Goal: Task Accomplishment & Management: Manage account settings

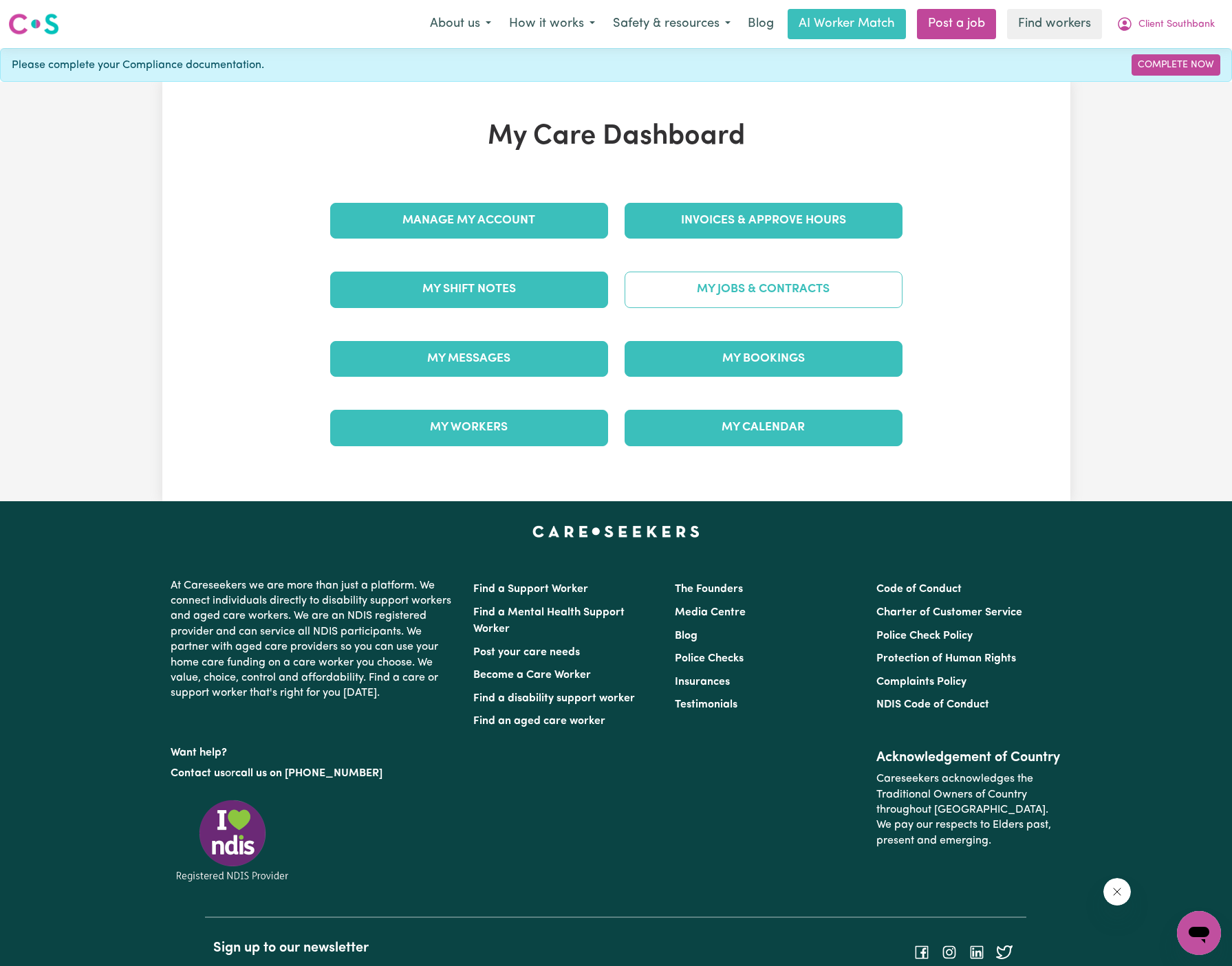
click at [816, 293] on link "My Jobs & Contracts" at bounding box center [763, 289] width 278 height 36
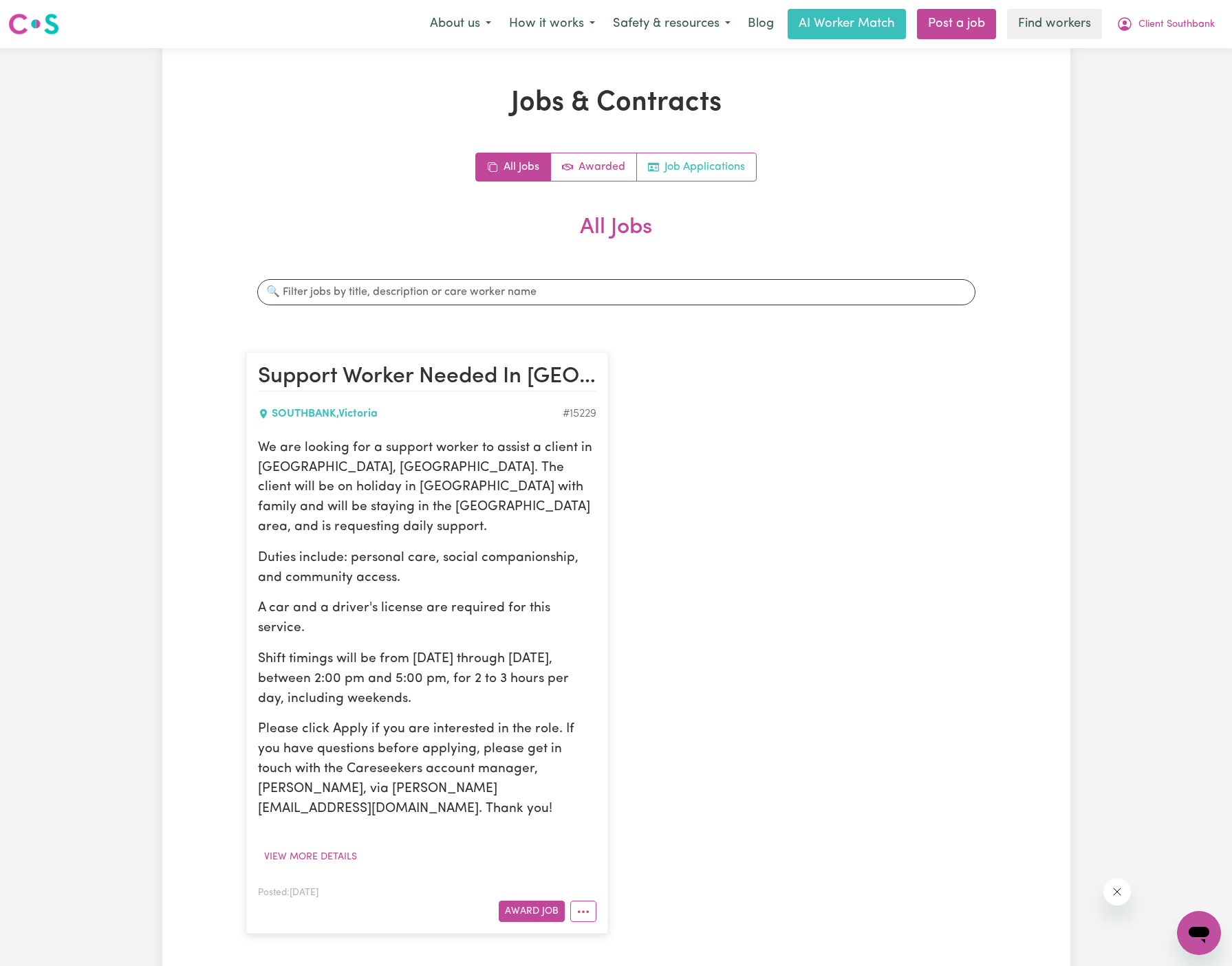
click at [728, 178] on link "Job Applications" at bounding box center [696, 167] width 119 height 28
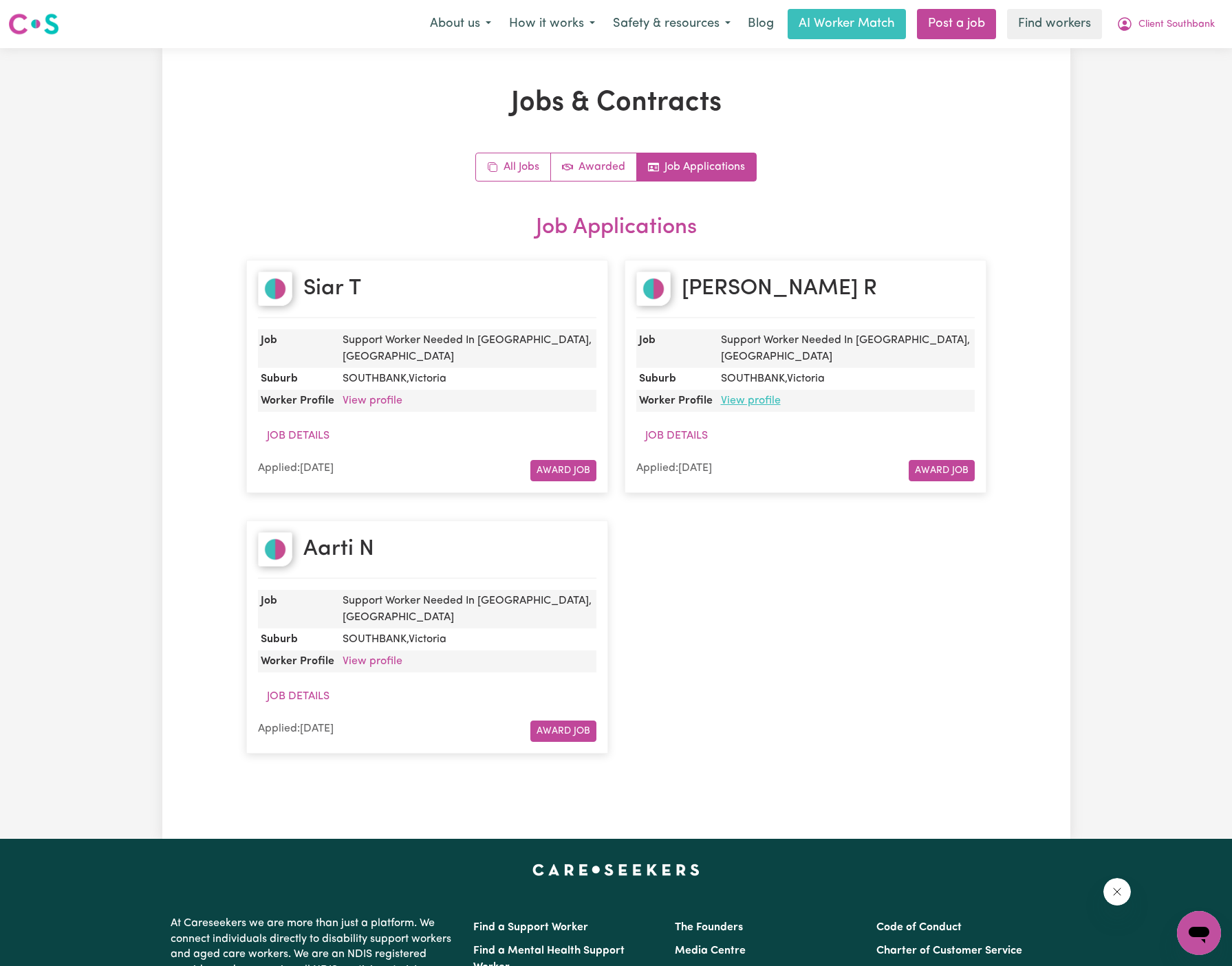
click at [759, 395] on link "View profile" at bounding box center [750, 400] width 60 height 11
click at [376, 395] on link "View profile" at bounding box center [372, 400] width 60 height 11
click at [377, 656] on link "View profile" at bounding box center [372, 661] width 60 height 11
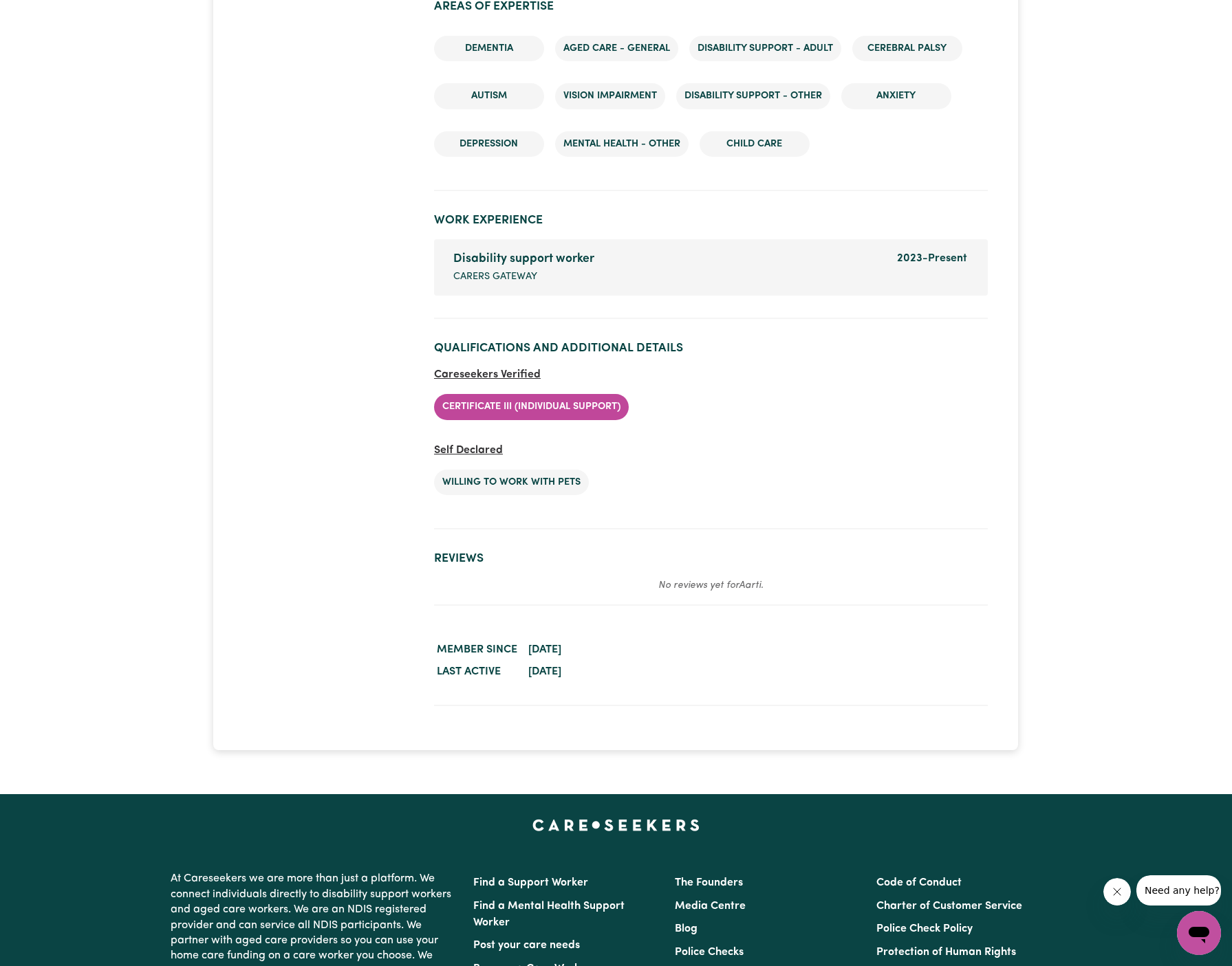
scroll to position [2221, 0]
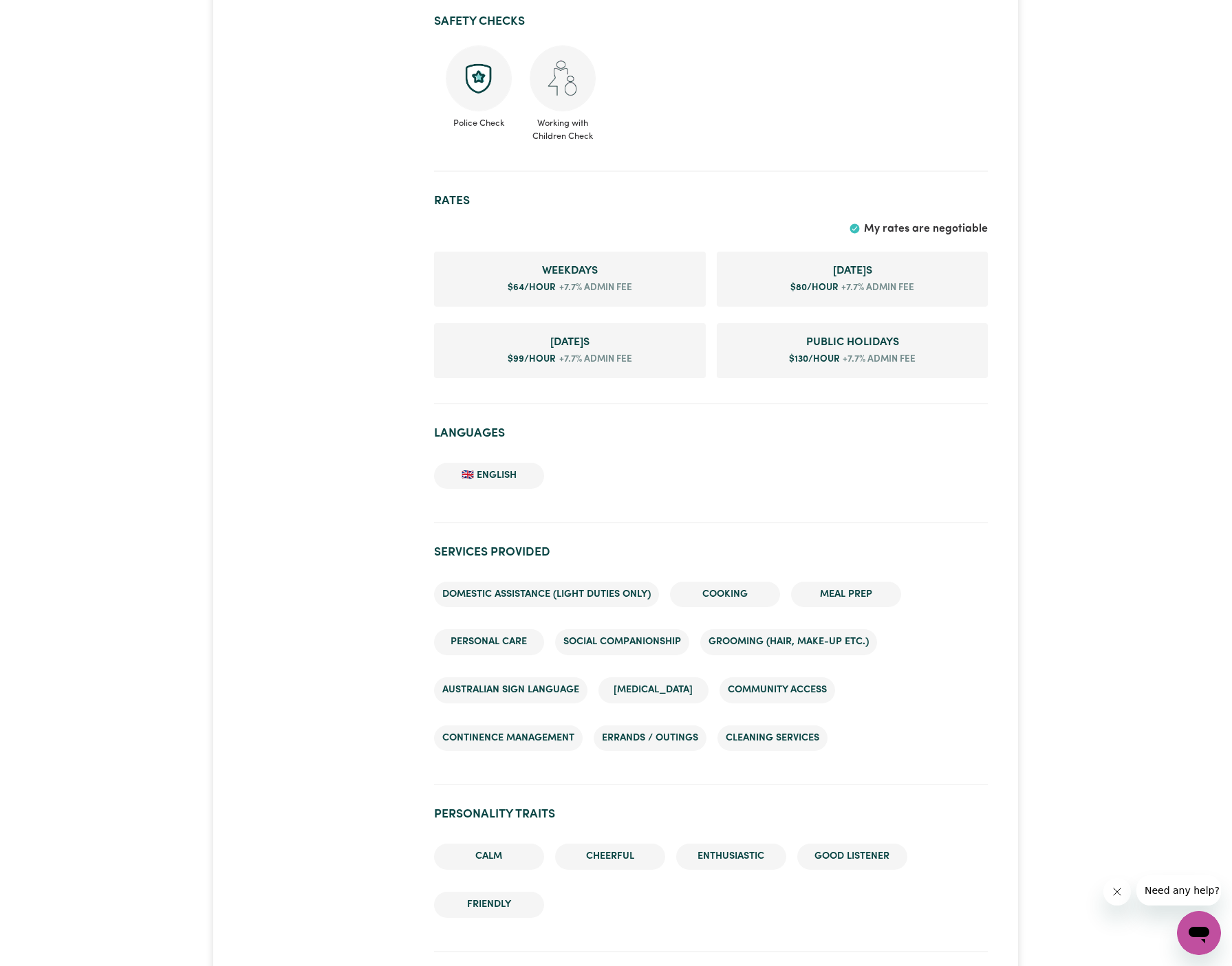
scroll to position [918, 0]
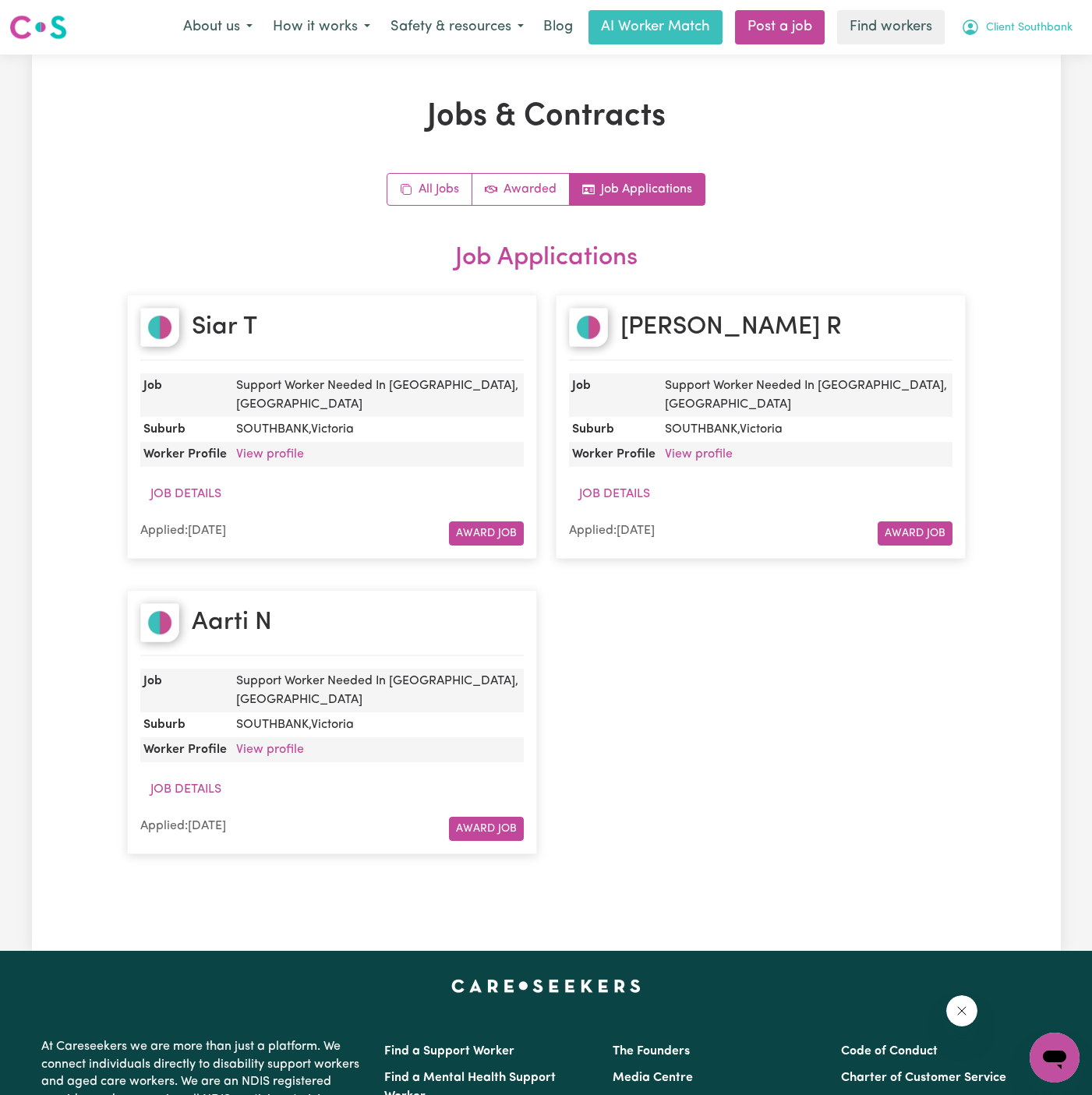
click at [1026, 18] on button "Client Southbank" at bounding box center [1017, 27] width 132 height 32
click at [1025, 53] on link "My Dashboard" at bounding box center [1019, 61] width 123 height 29
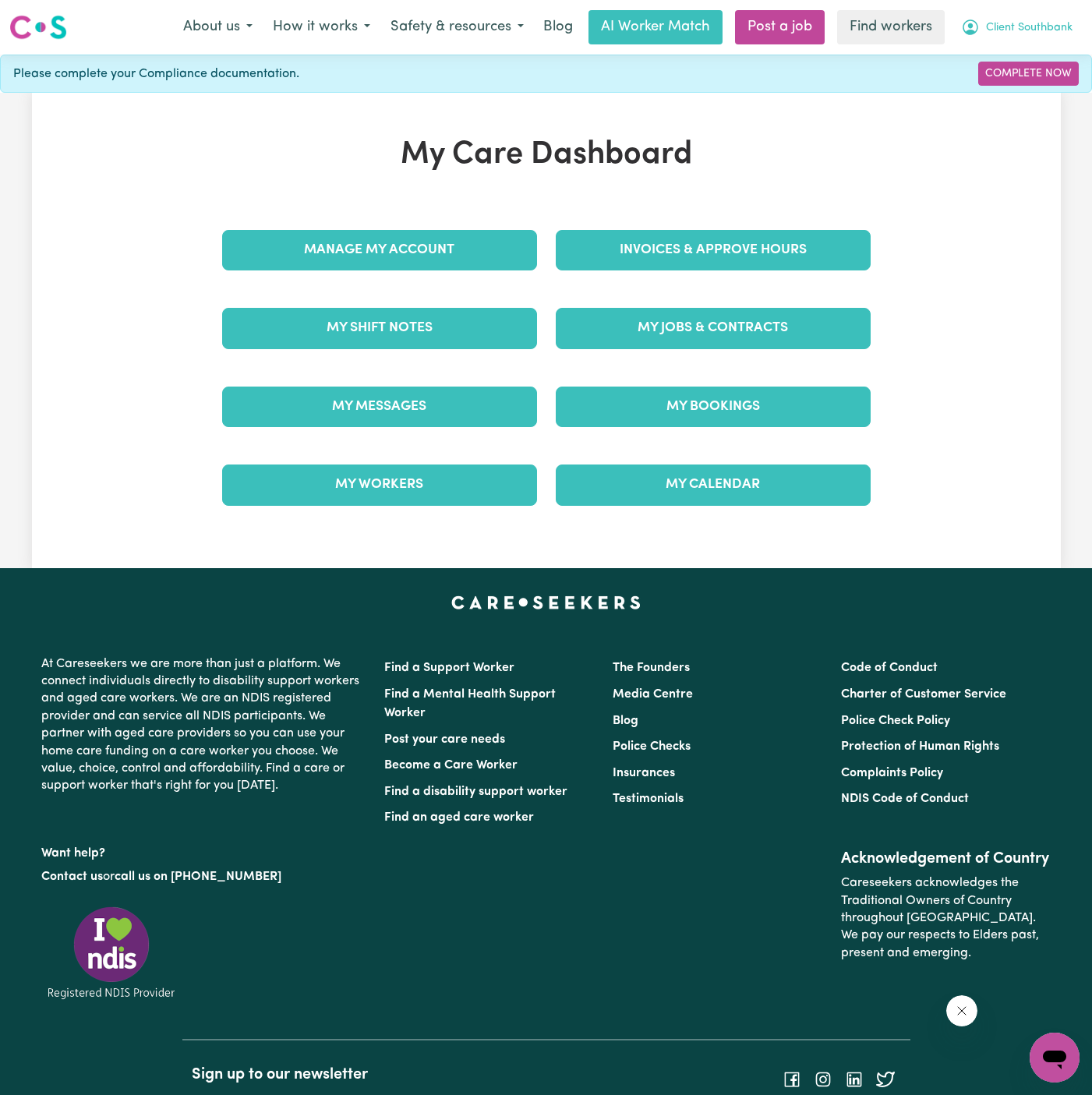
click at [1023, 12] on button "Client Southbank" at bounding box center [1017, 27] width 132 height 32
click at [1023, 89] on link "Logout" at bounding box center [1019, 89] width 123 height 29
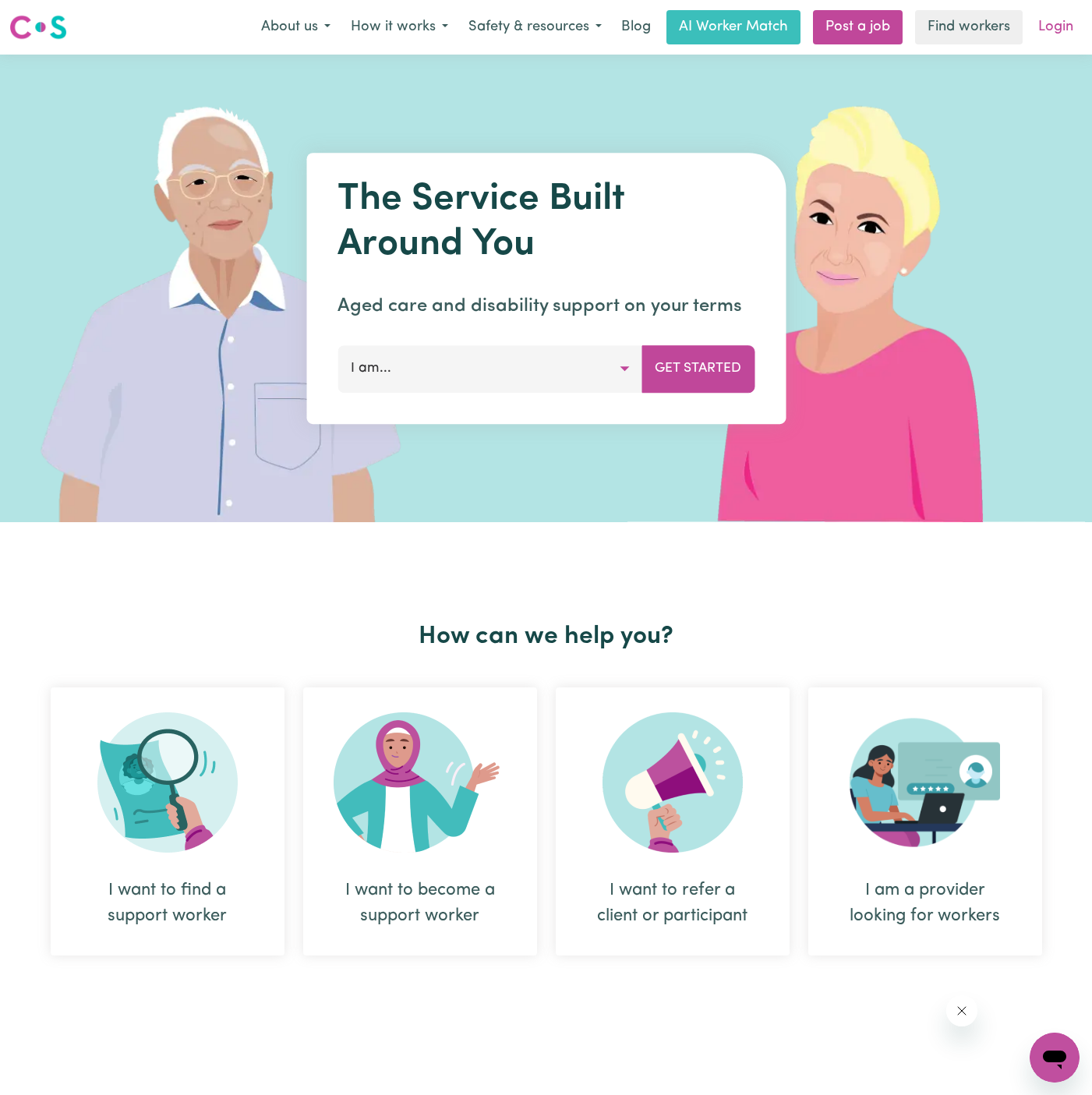
click at [1053, 21] on link "Login" at bounding box center [1056, 27] width 54 height 34
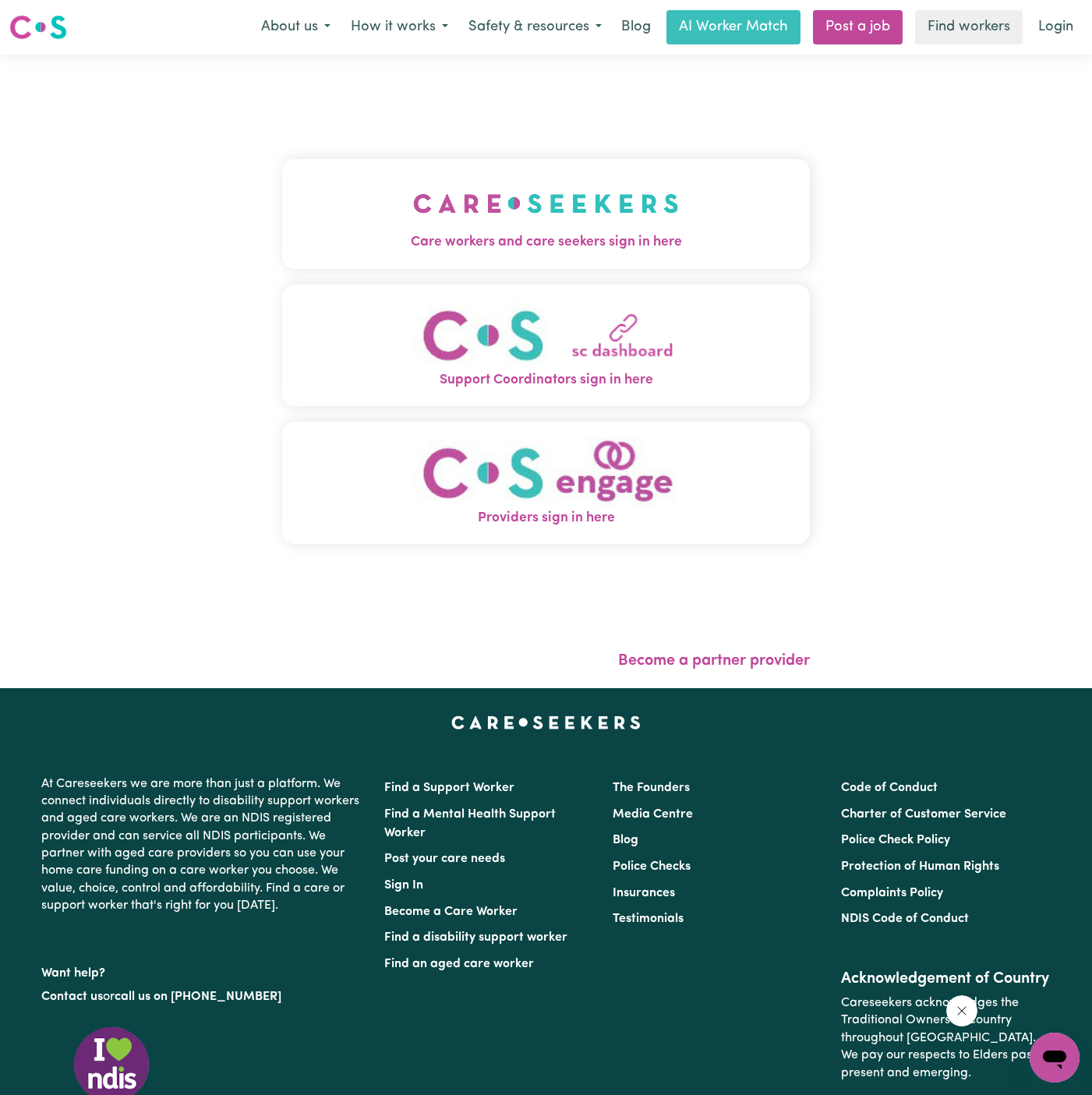
click at [413, 217] on img "Care workers and care seekers sign in here" at bounding box center [546, 203] width 266 height 58
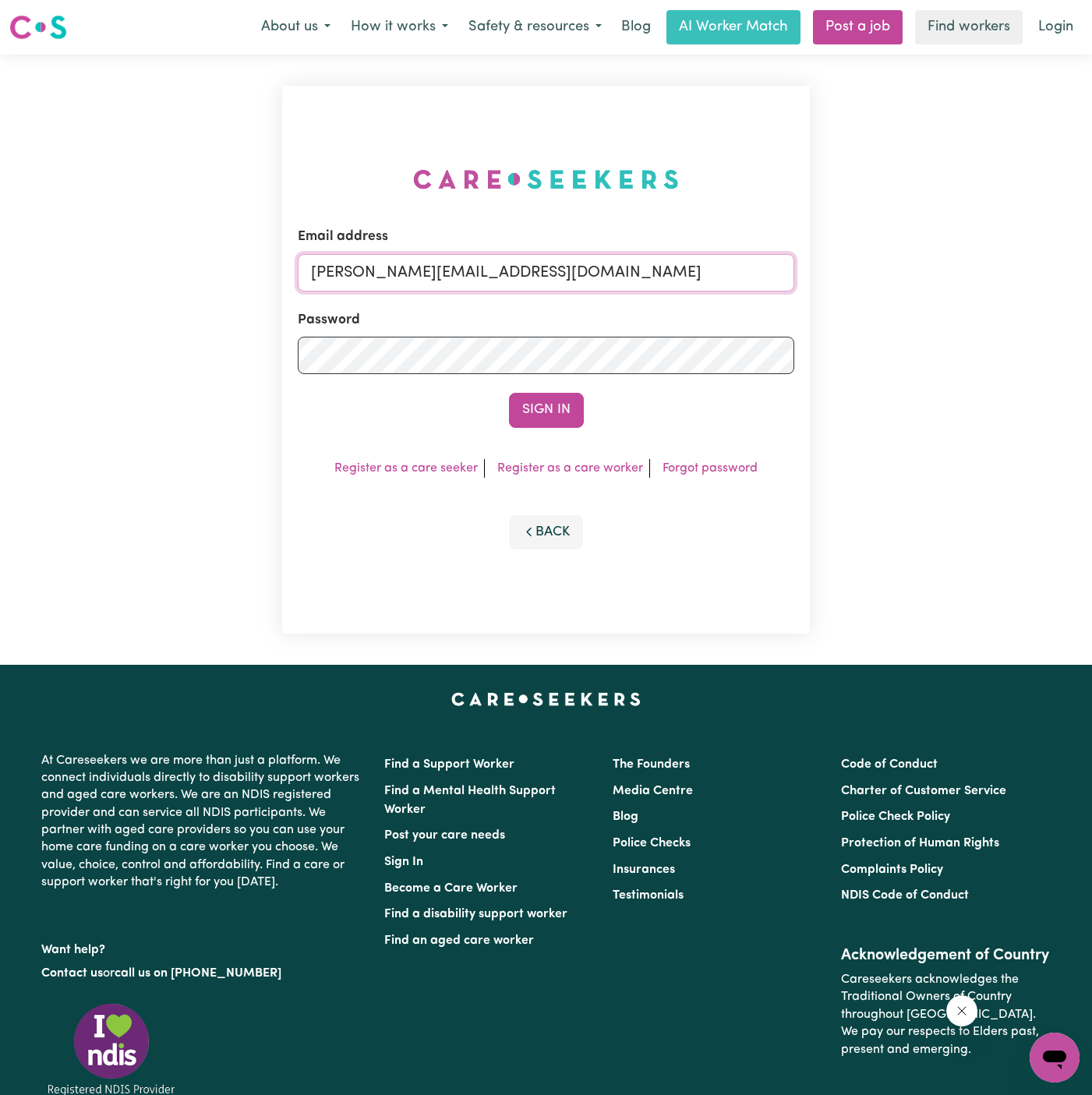
click at [596, 264] on input "[PERSON_NAME][EMAIL_ADDRESS][DOMAIN_NAME]" at bounding box center [546, 273] width 497 height 37
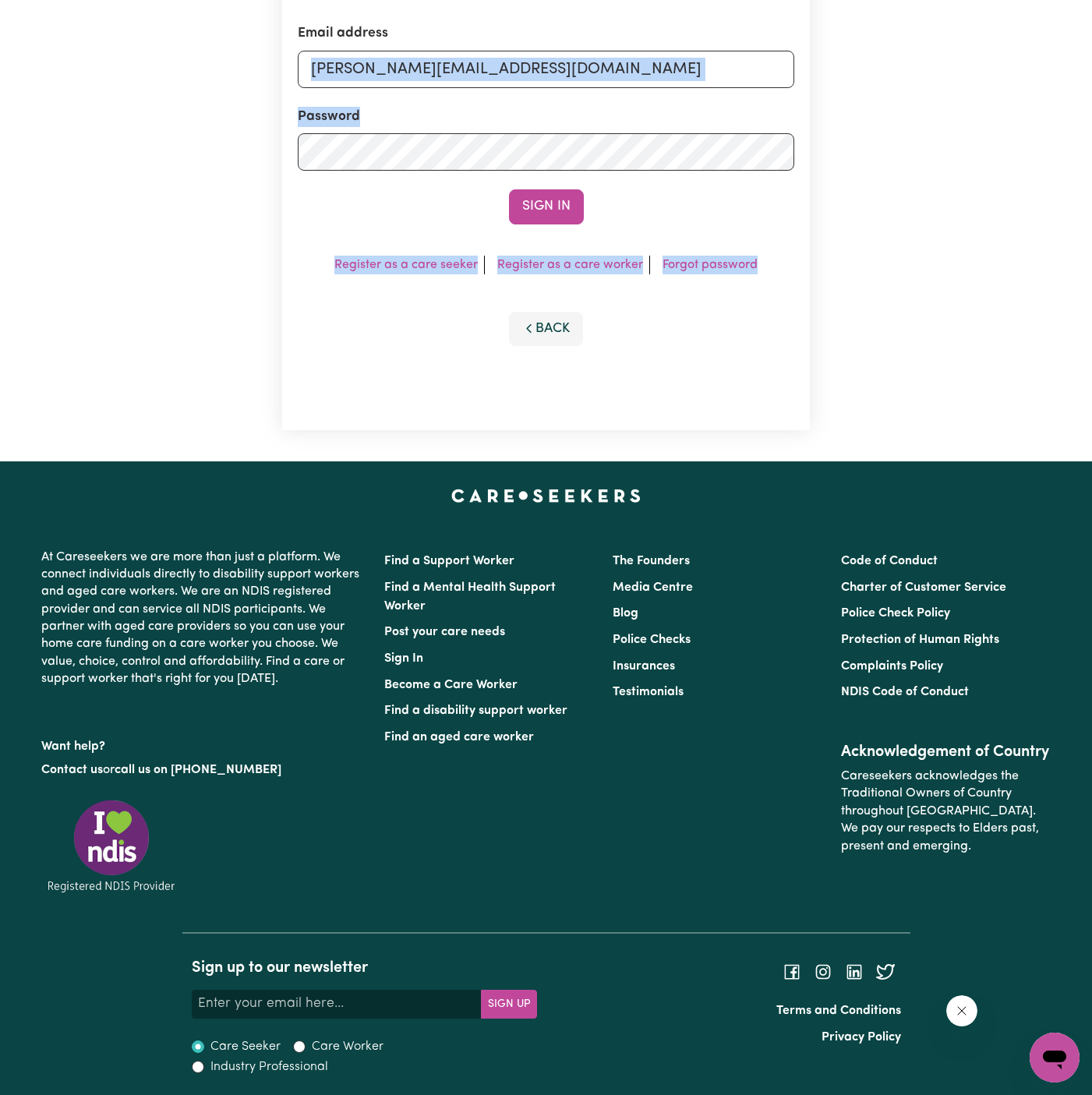
drag, startPoint x: 619, startPoint y: 300, endPoint x: 572, endPoint y: 60, distance: 244.6
click at [572, 60] on div "Email address [PERSON_NAME][EMAIL_ADDRESS][DOMAIN_NAME] Password Sign In Regist…" at bounding box center [545, 156] width 527 height 548
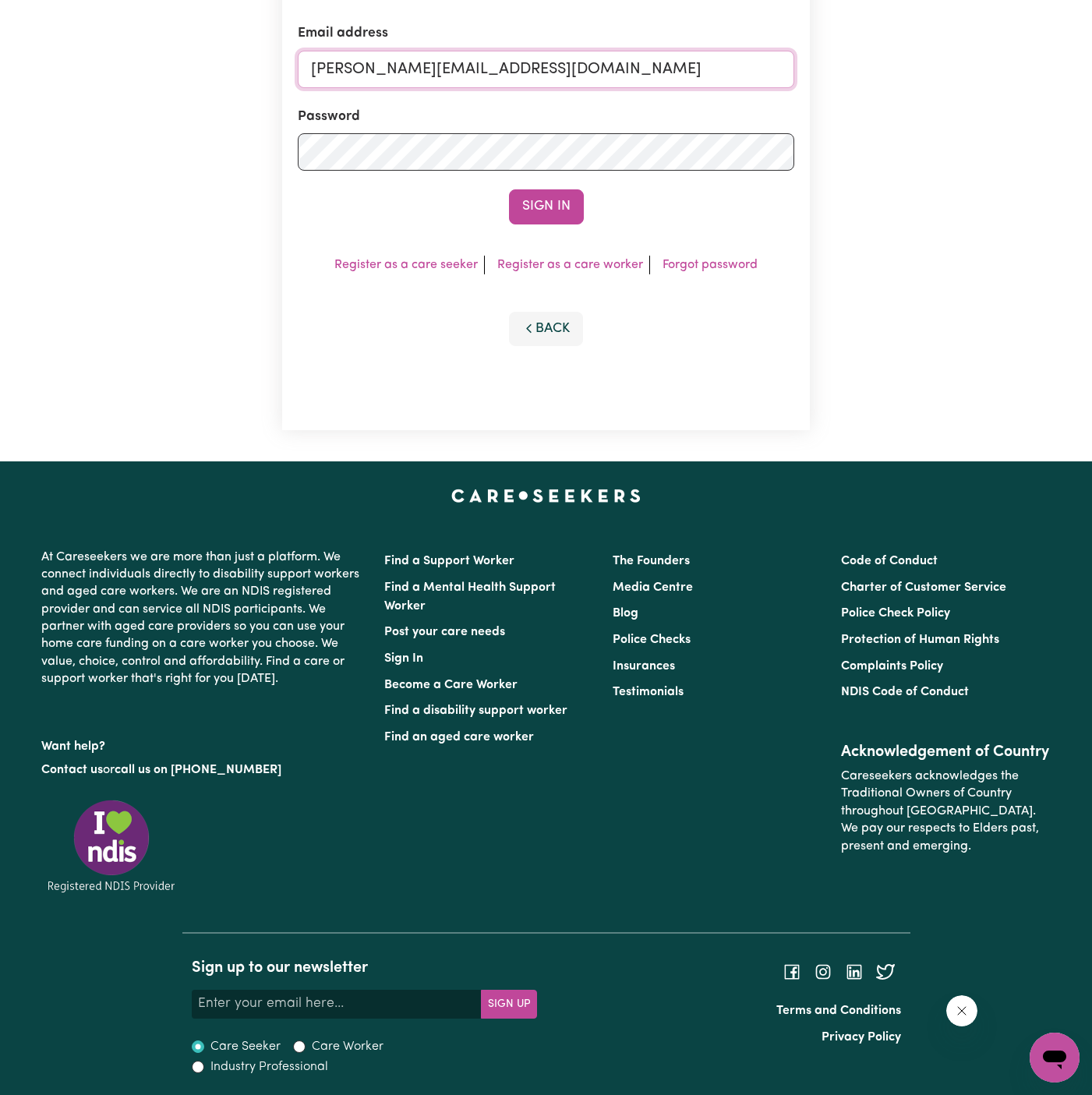
click at [588, 66] on input "[PERSON_NAME][EMAIL_ADDRESS][DOMAIN_NAME]" at bounding box center [546, 70] width 497 height 37
drag, startPoint x: 392, startPoint y: 64, endPoint x: 981, endPoint y: 113, distance: 591.0
click at [981, 113] on div "Email address [EMAIL_ADDRESS][DOMAIN_NAME] Password Sign In Register as a care …" at bounding box center [546, 156] width 1092 height 611
click at [509, 190] on button "Sign In" at bounding box center [546, 206] width 75 height 34
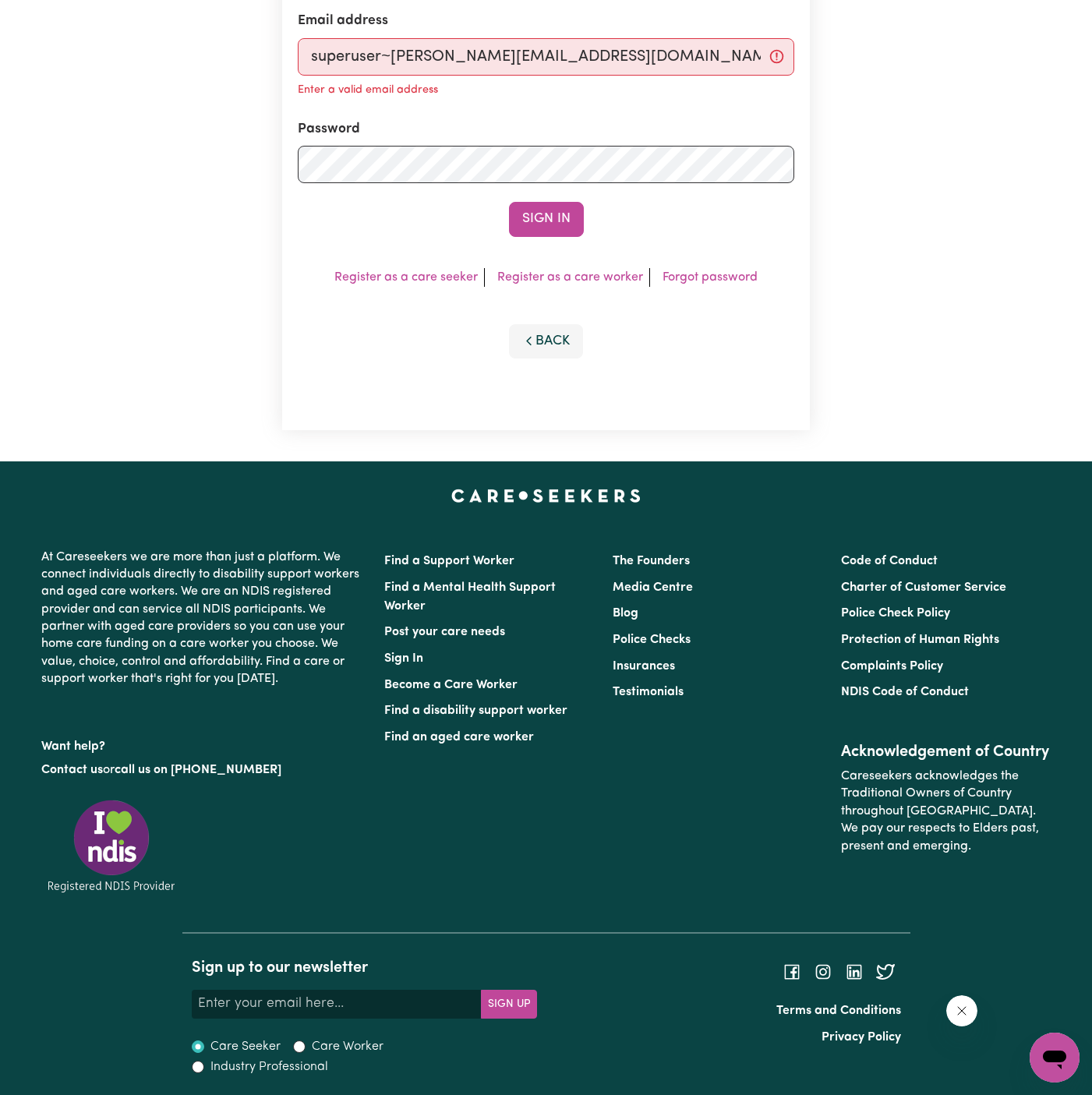
scroll to position [192, 0]
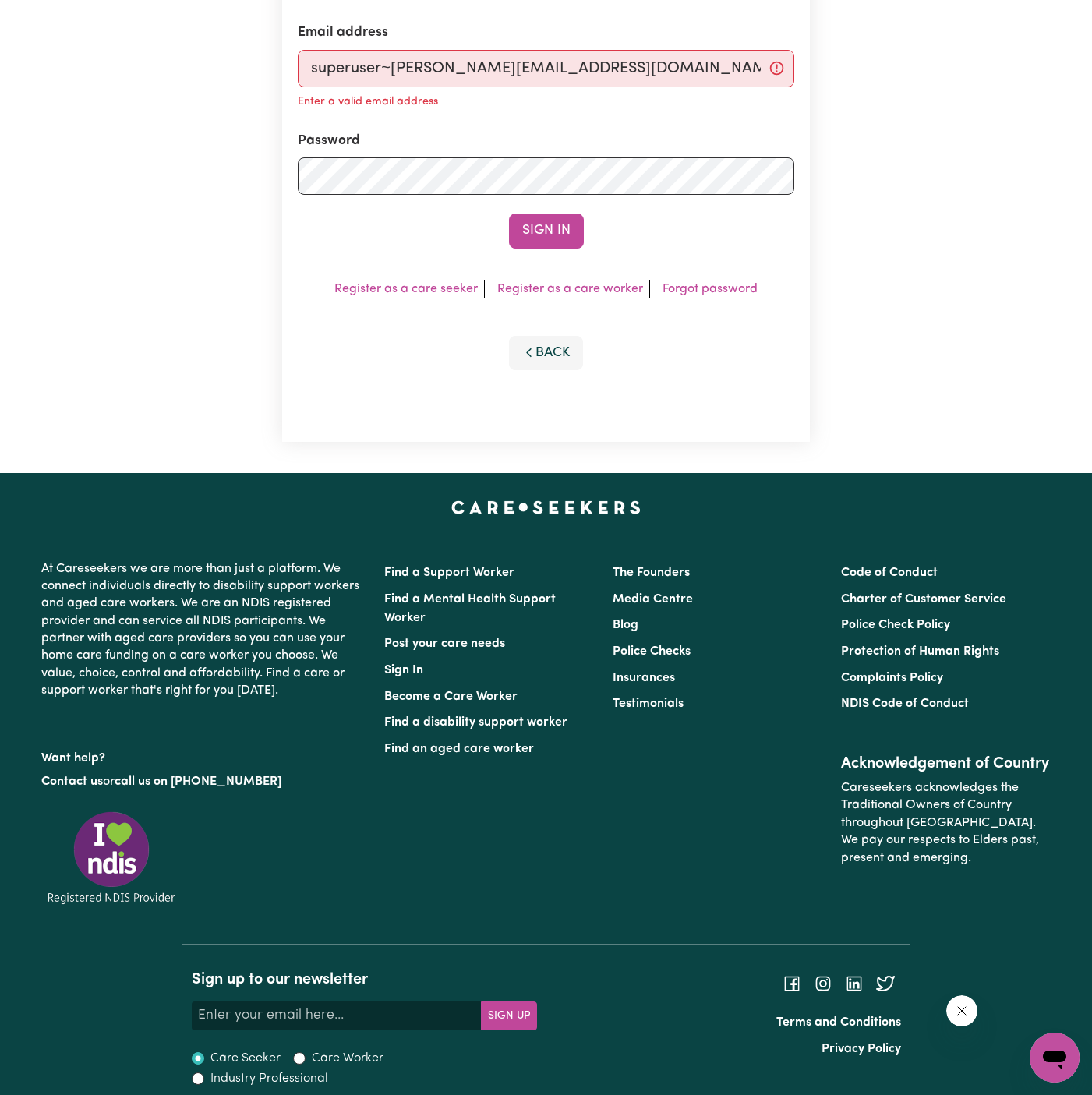
type input "superuser~[PERSON_NAME][EMAIL_ADDRESS][DOMAIN_NAME]"
click at [509, 214] on button "Sign In" at bounding box center [546, 231] width 75 height 34
